Goal: Information Seeking & Learning: Check status

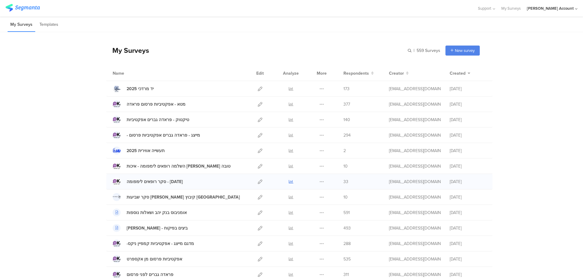
click at [289, 181] on icon at bounding box center [291, 181] width 5 height 5
